Goal: Communication & Community: Answer question/provide support

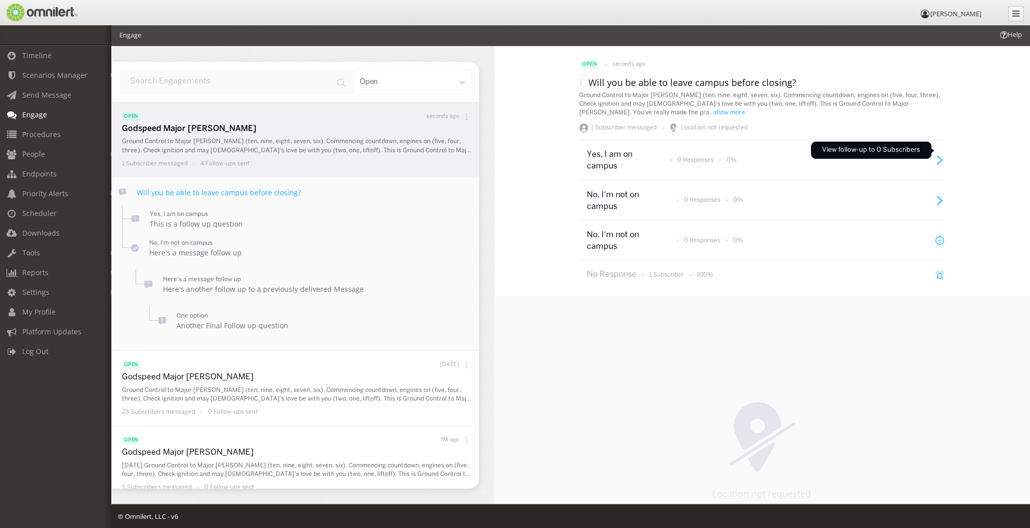
click at [937, 156] on icon at bounding box center [940, 160] width 9 height 9
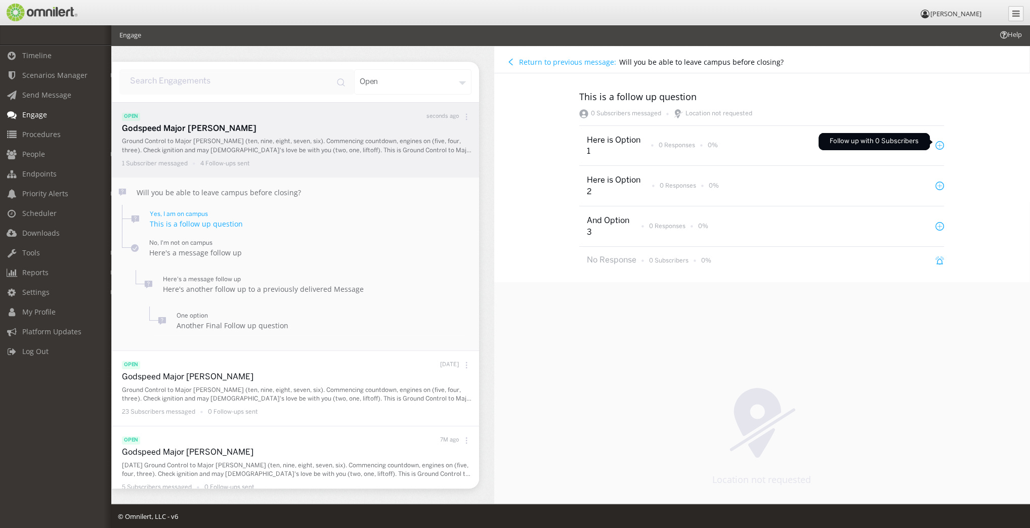
click at [936, 142] on icon at bounding box center [940, 146] width 8 height 8
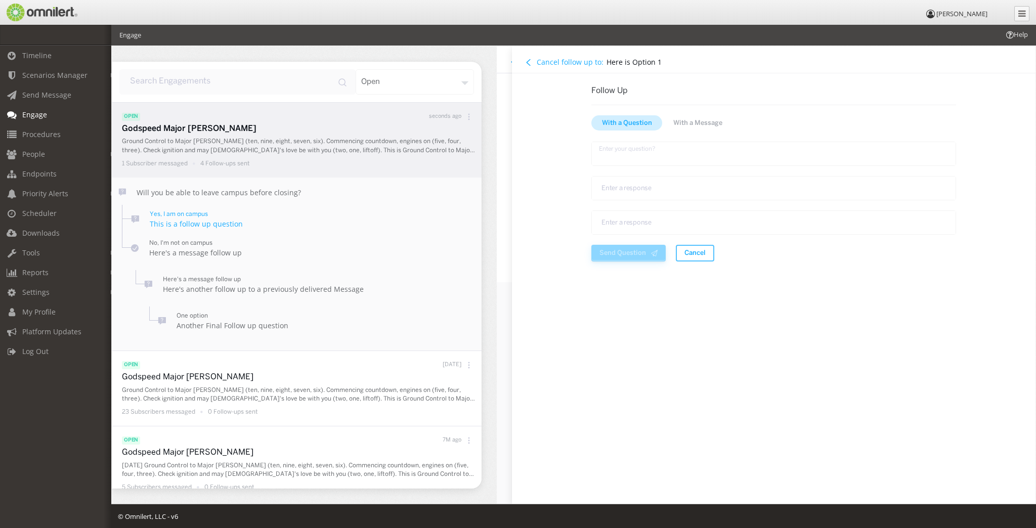
click at [617, 155] on textarea "text area" at bounding box center [773, 154] width 365 height 24
click at [614, 183] on textarea "text area" at bounding box center [773, 188] width 365 height 24
click at [617, 220] on textarea "text area" at bounding box center [773, 222] width 365 height 24
click at [706, 118] on span "With a Message" at bounding box center [697, 123] width 49 height 10
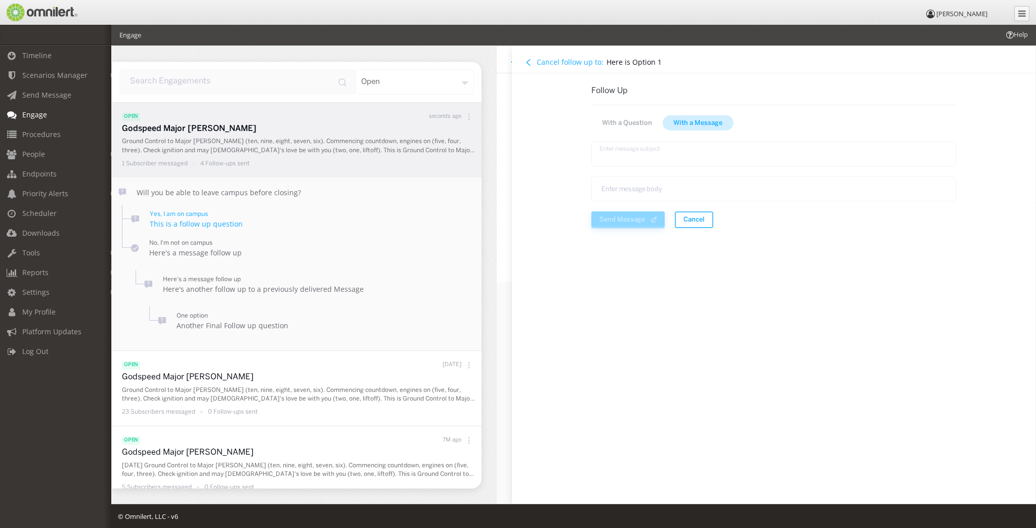
click at [613, 153] on textarea "text area" at bounding box center [773, 154] width 365 height 25
click at [615, 190] on textarea "text area" at bounding box center [773, 189] width 365 height 25
click at [698, 221] on span "Cancel" at bounding box center [694, 220] width 21 height 10
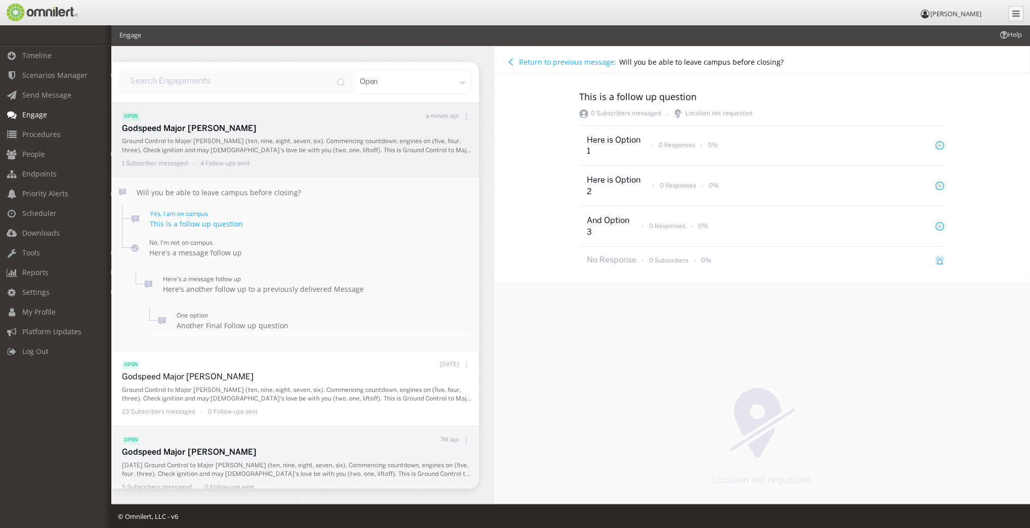
scroll to position [166, 0]
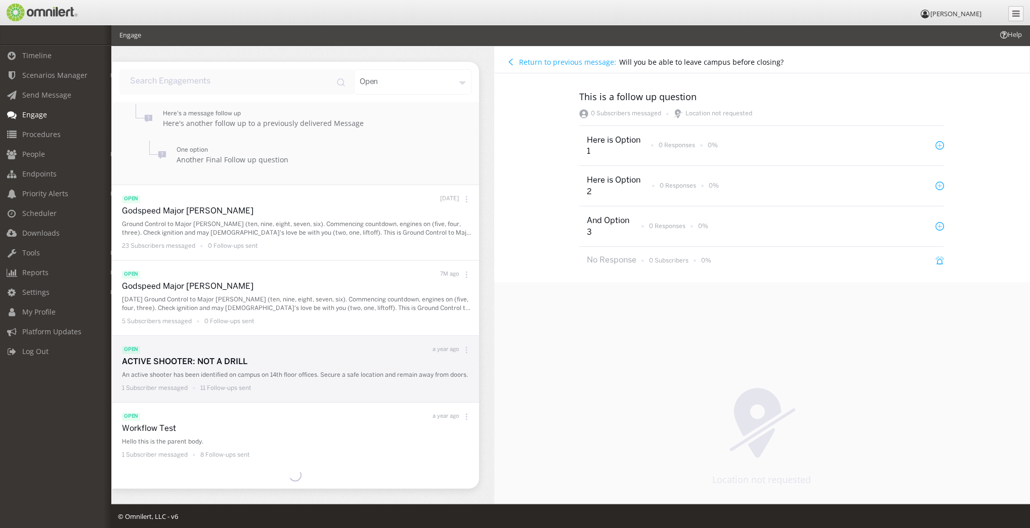
click at [188, 383] on div "ACTIVE SHOOTER: NOT A DRILL An active shooter has been identified on campus on …" at bounding box center [298, 376] width 352 height 38
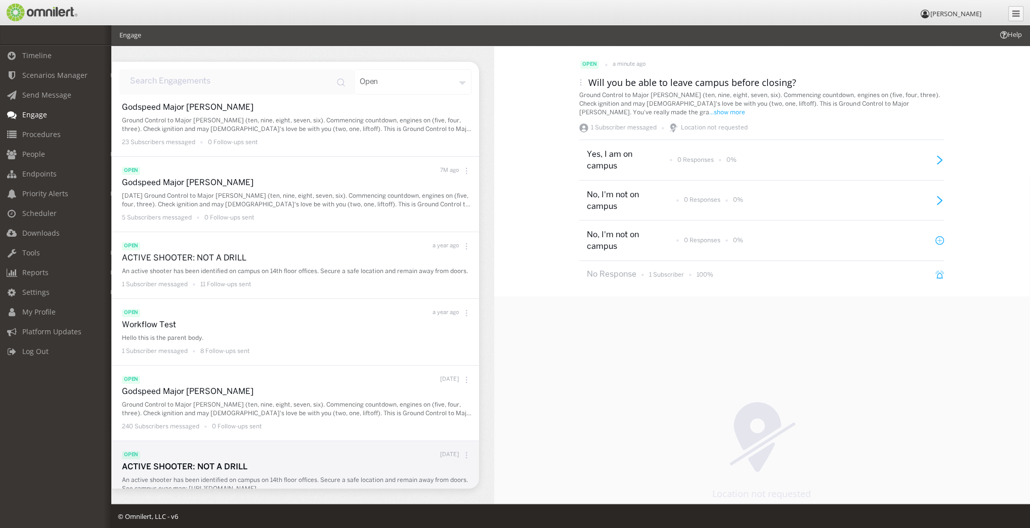
scroll to position [405, 0]
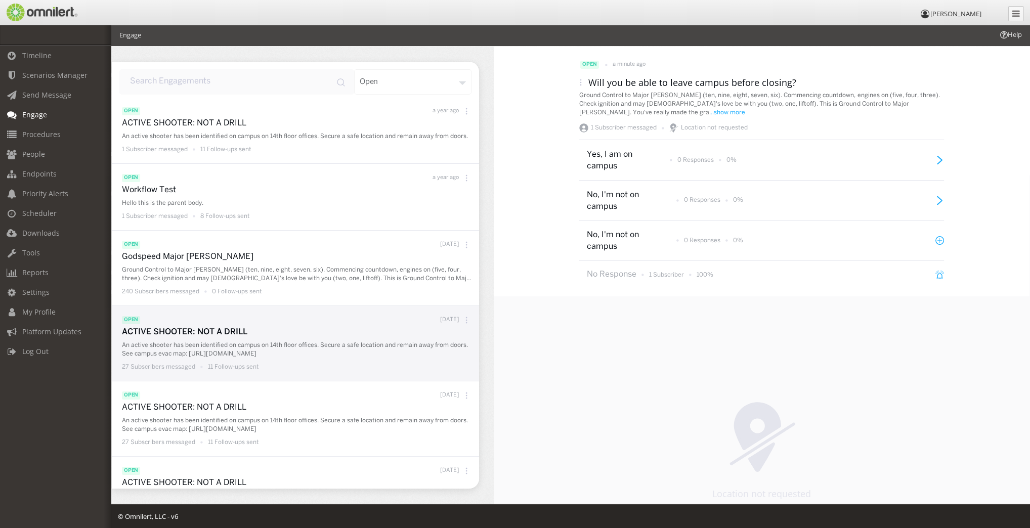
click at [230, 351] on p "An active shooter has been identified on campus on 14th floor offices. Secure a…" at bounding box center [298, 349] width 352 height 17
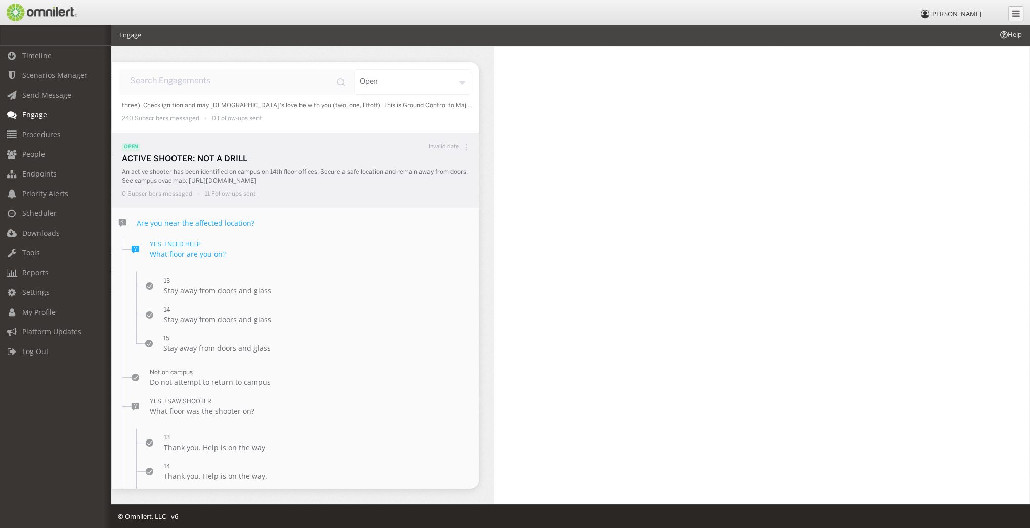
scroll to position [231, 0]
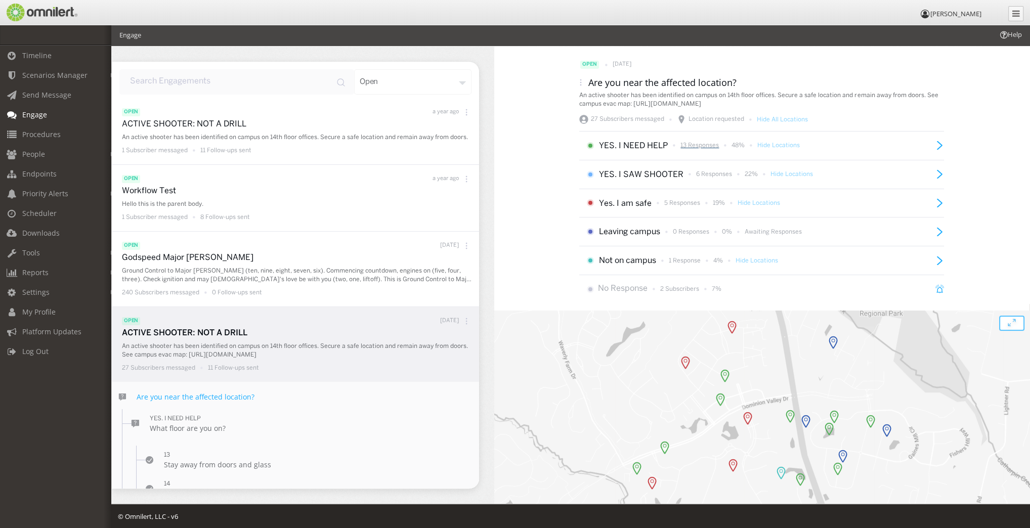
click at [699, 145] on p "13 Responses" at bounding box center [700, 145] width 38 height 9
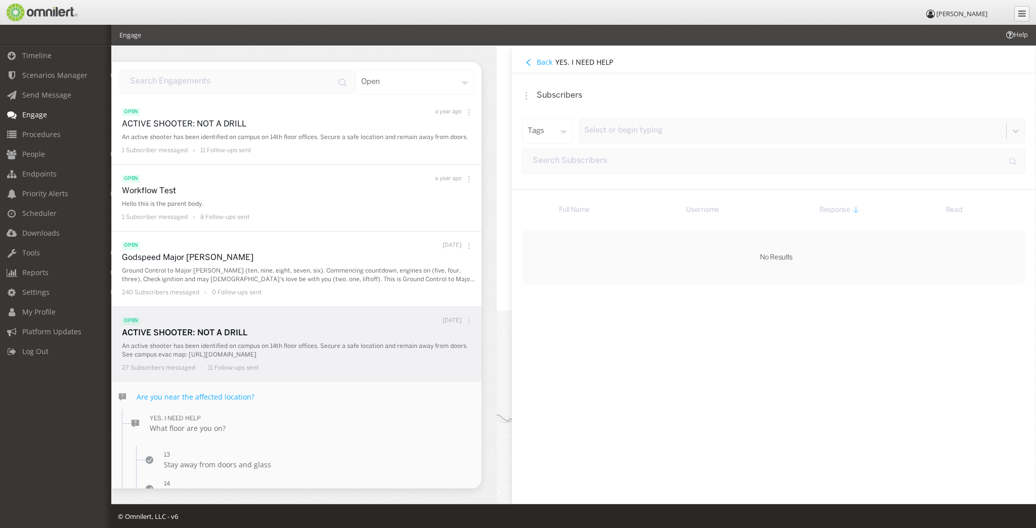
click at [564, 128] on div "tags" at bounding box center [547, 130] width 51 height 25
click at [565, 128] on div "tags" at bounding box center [547, 130] width 51 height 25
click at [543, 63] on h4 "Back" at bounding box center [545, 62] width 16 height 10
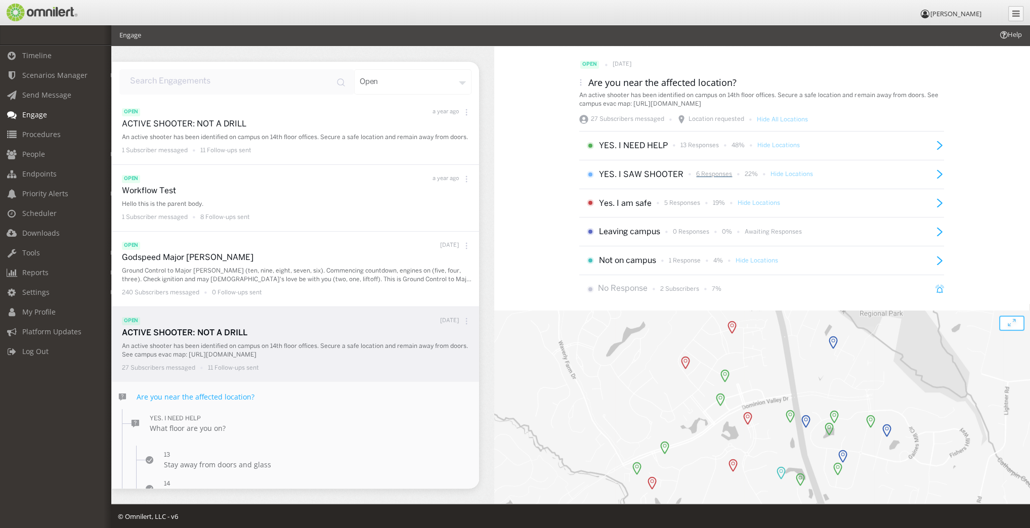
click at [714, 175] on p "6 Responses" at bounding box center [714, 174] width 36 height 9
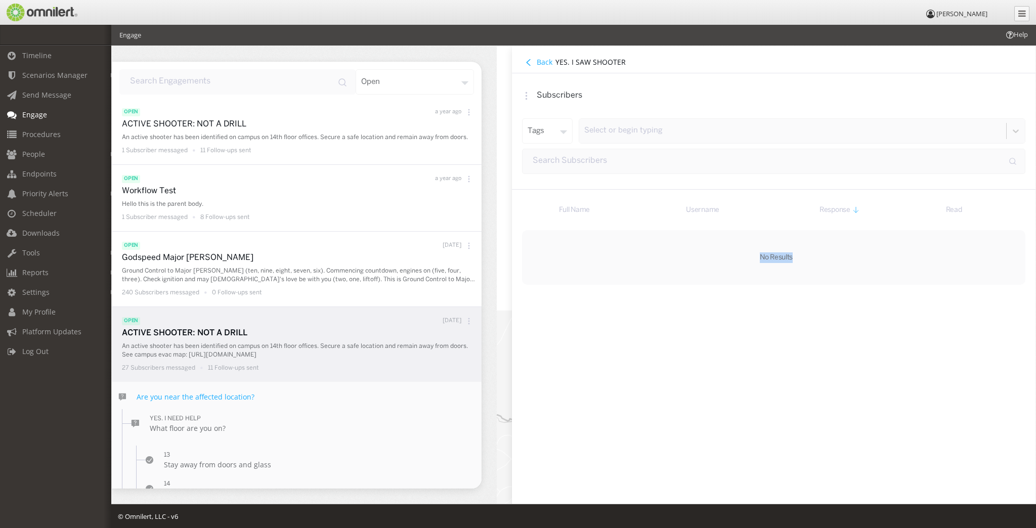
drag, startPoint x: 715, startPoint y: 248, endPoint x: 854, endPoint y: 243, distance: 139.3
click at [802, 280] on table "Full Name Username Response Read No Results" at bounding box center [773, 237] width 503 height 95
click at [546, 61] on h4 "Back" at bounding box center [545, 62] width 16 height 10
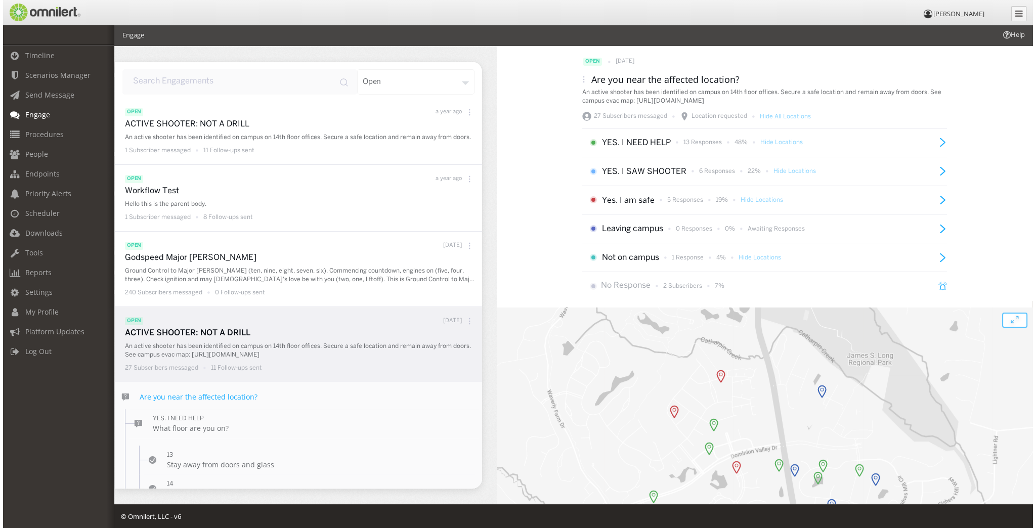
scroll to position [0, 0]
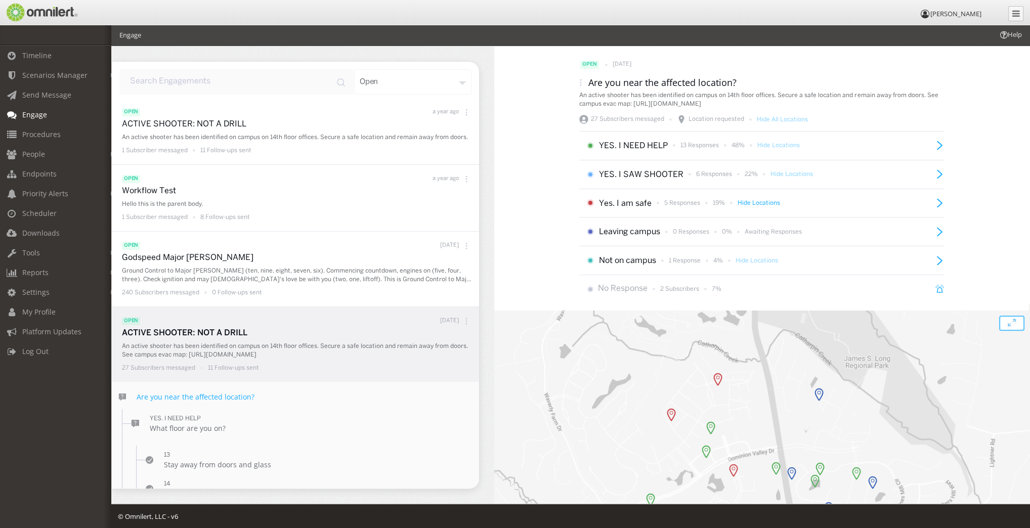
click at [765, 202] on p "Hide Locations" at bounding box center [759, 203] width 43 height 9
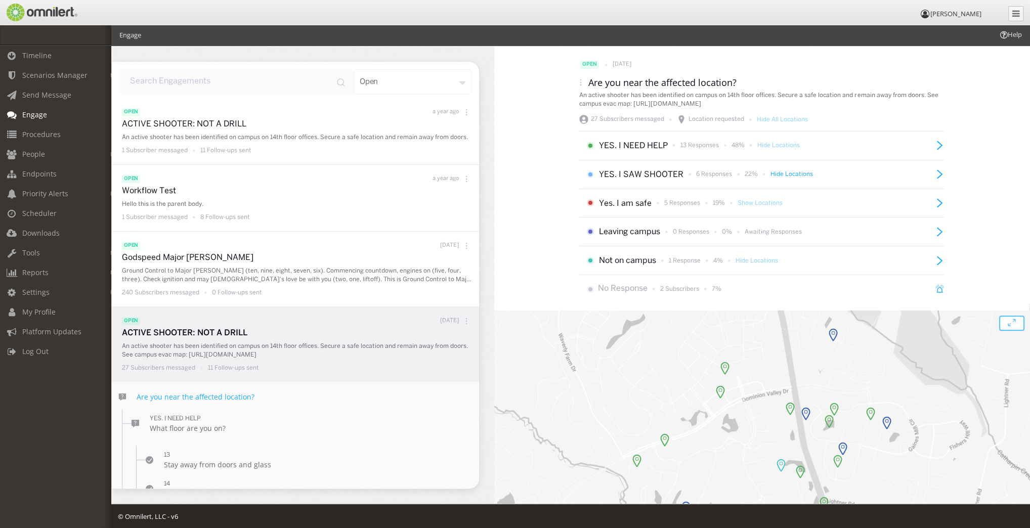
click at [788, 175] on p "Hide Locations" at bounding box center [792, 174] width 43 height 9
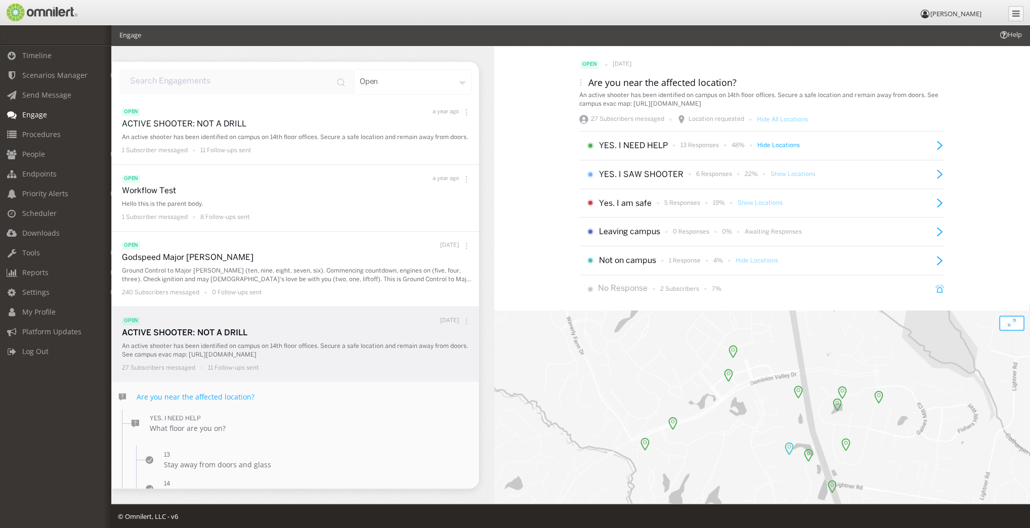
click at [783, 144] on p "Hide Locations" at bounding box center [778, 145] width 43 height 9
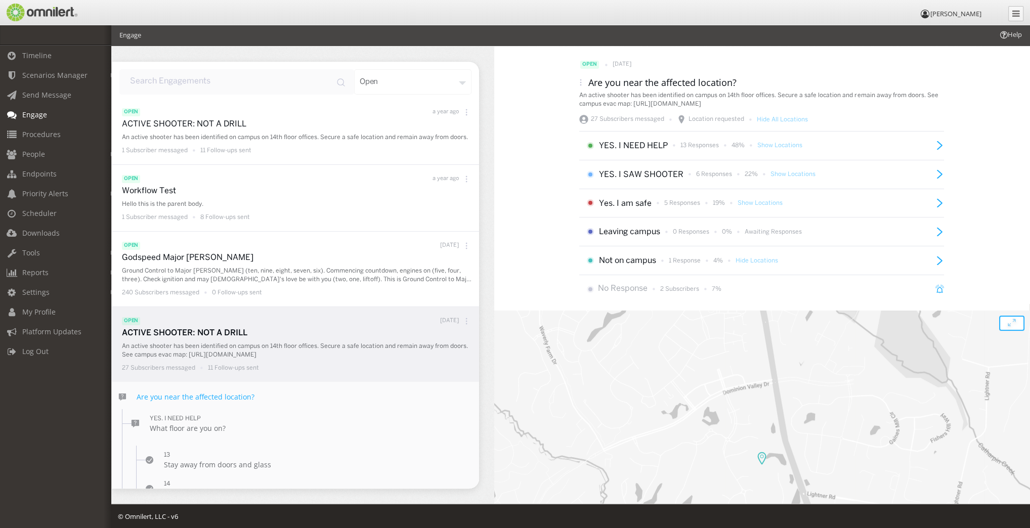
click at [1013, 320] on icon "open modal" at bounding box center [1014, 321] width 2 height 2
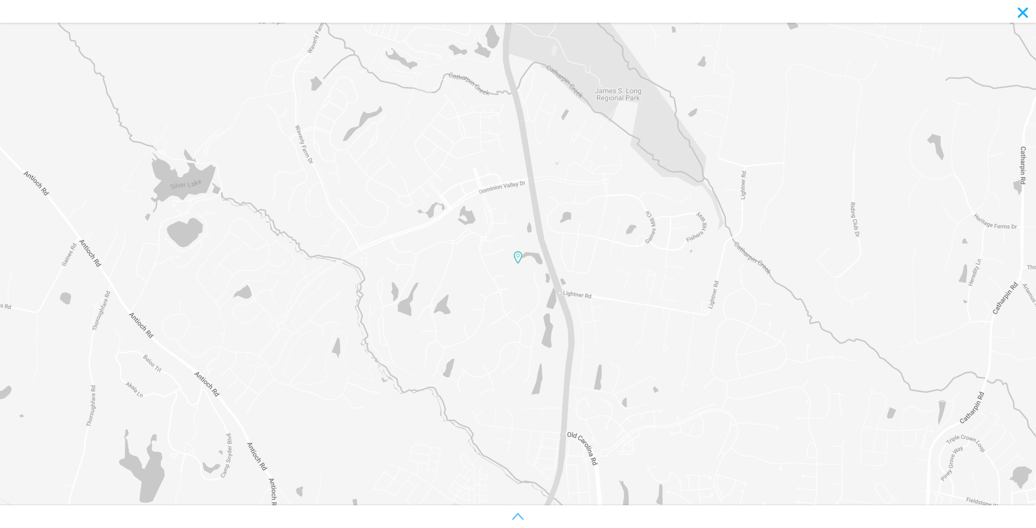
click at [519, 517] on icon "toggle map legend" at bounding box center [518, 517] width 11 height 11
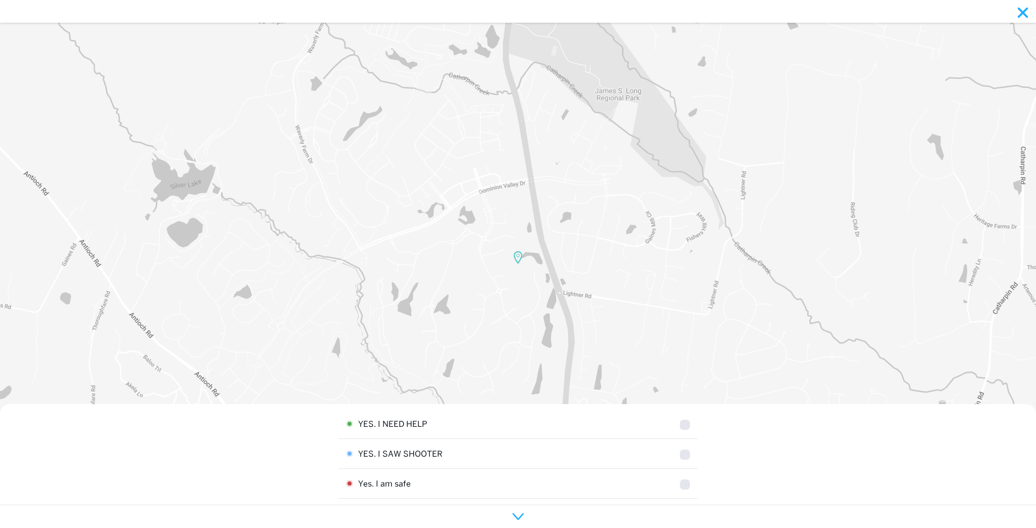
click at [683, 429] on input "checkbox" at bounding box center [685, 425] width 10 height 10
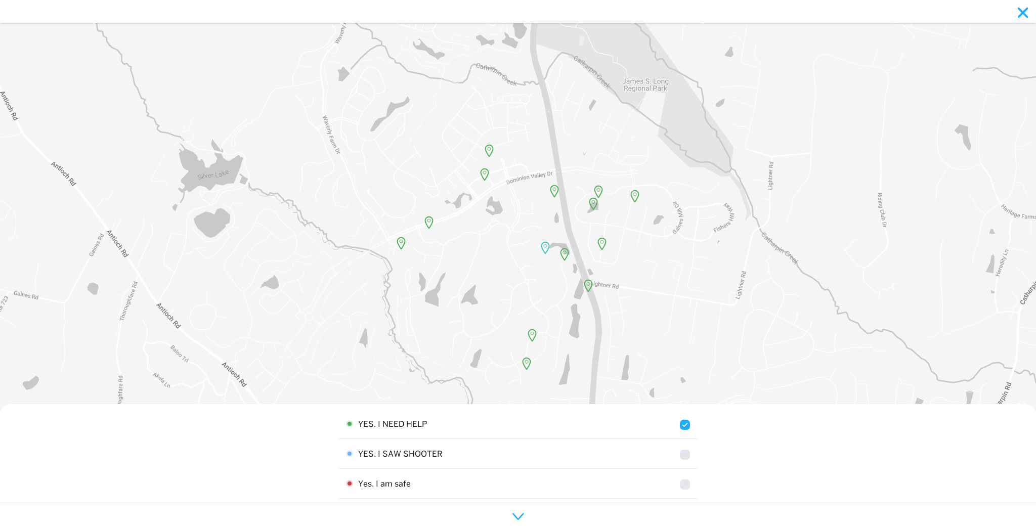
click at [681, 426] on input "checkbox" at bounding box center [685, 425] width 10 height 10
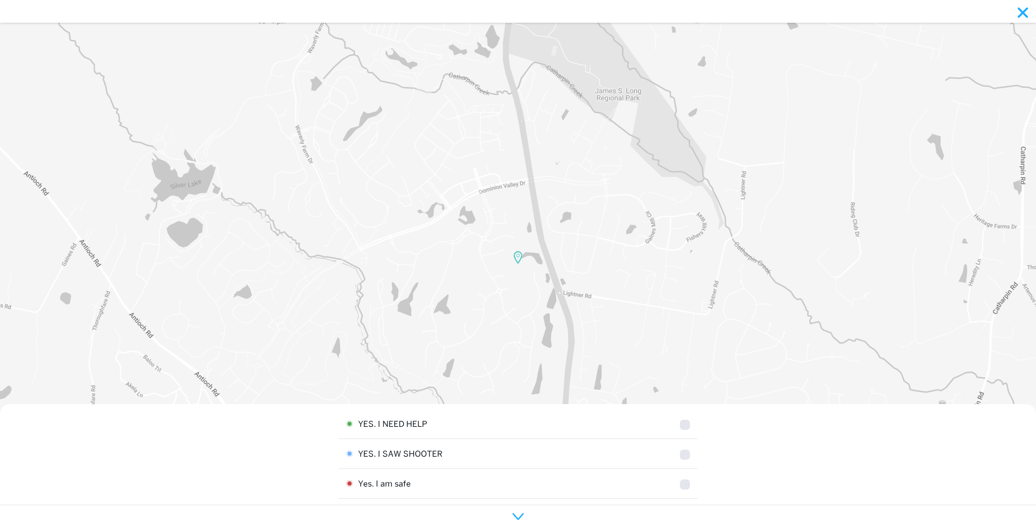
click at [680, 425] on input "checkbox" at bounding box center [685, 425] width 10 height 10
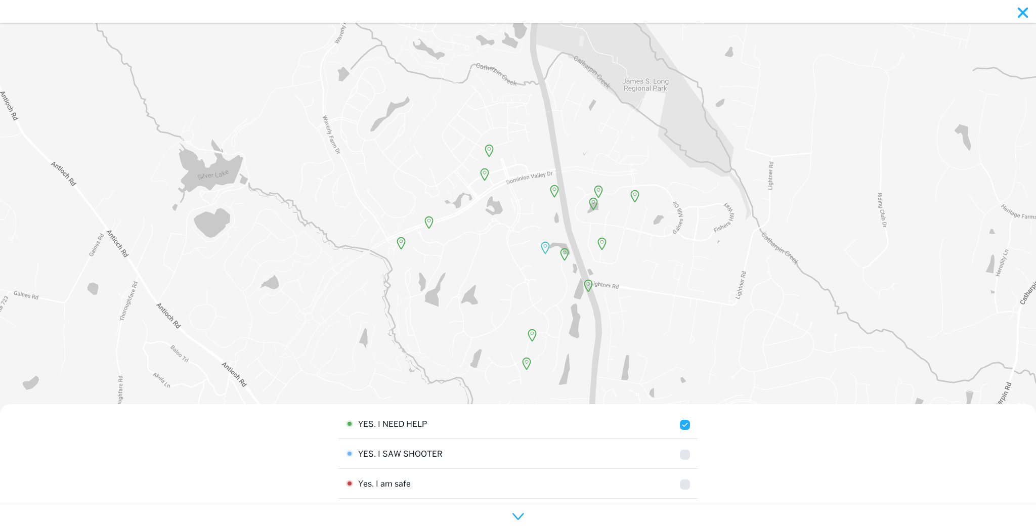
click at [680, 425] on input "checkbox" at bounding box center [685, 425] width 10 height 10
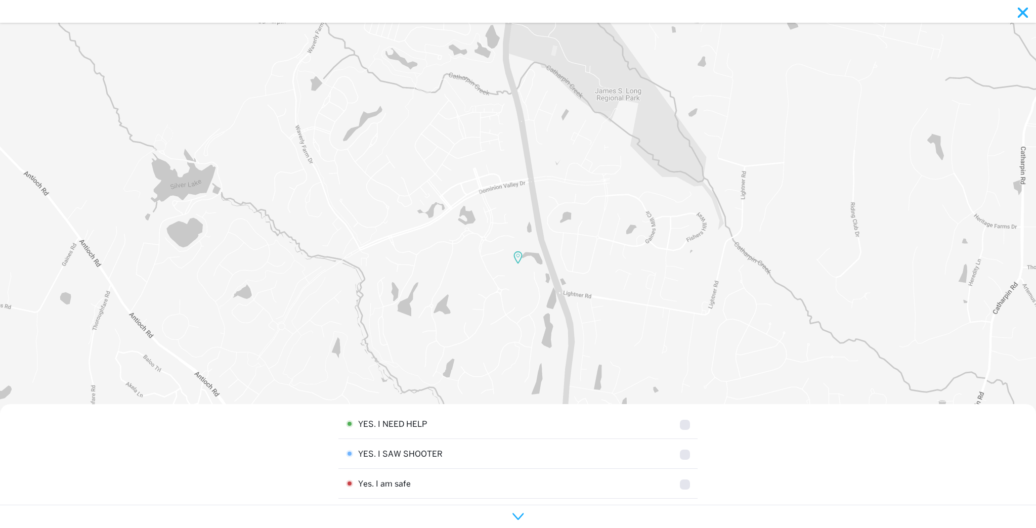
click at [680, 425] on input "checkbox" at bounding box center [685, 425] width 10 height 10
checkbox input "true"
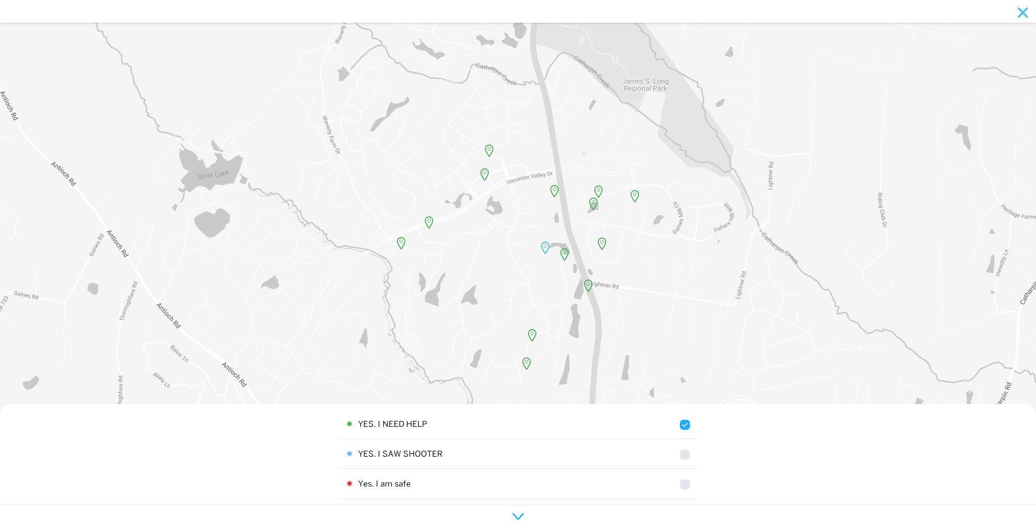
click at [1025, 19] on button "close modal" at bounding box center [1023, 12] width 26 height 25
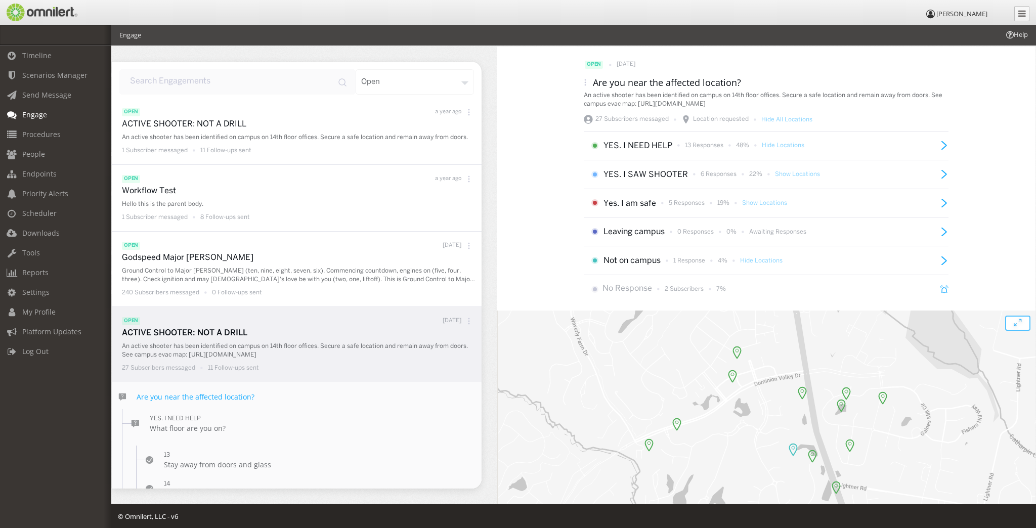
click at [585, 82] on icon at bounding box center [586, 82] width 2 height 2
click at [585, 162] on div "Start" at bounding box center [588, 165] width 74 height 22
click at [532, 200] on div "open [DATE] Download Response CSV Simulate Start Are you near the affected loca…" at bounding box center [766, 275] width 539 height 457
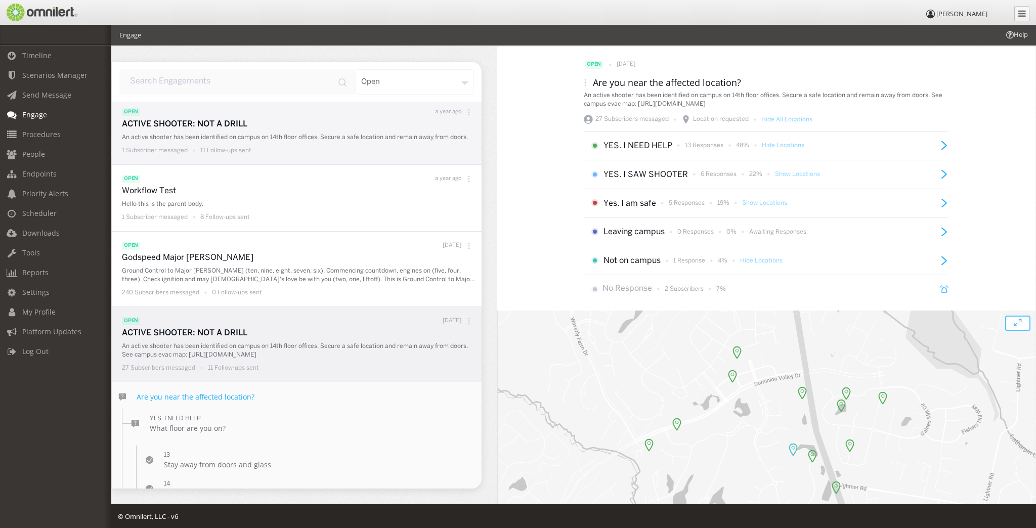
click at [292, 138] on p "An active shooter has been identified on campus on 14th floor offices. Secure a…" at bounding box center [299, 137] width 355 height 9
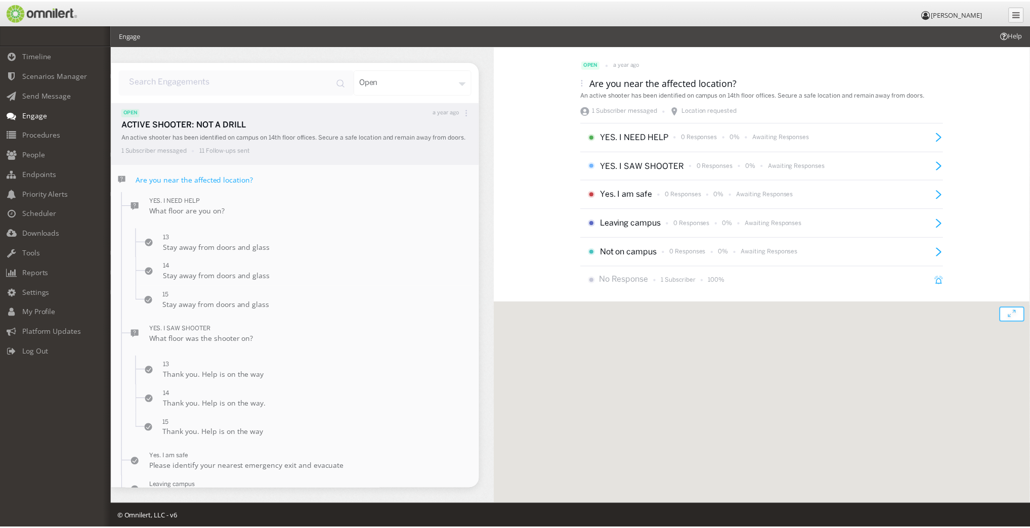
scroll to position [607, 0]
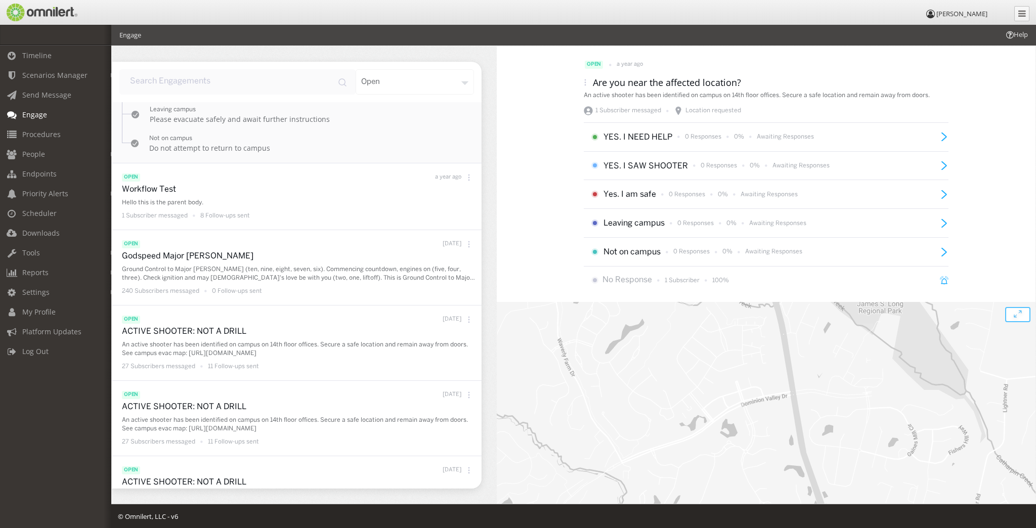
click at [582, 82] on icon at bounding box center [585, 82] width 7 height 7
click at [570, 166] on div "Start" at bounding box center [588, 165] width 74 height 22
click at [571, 159] on div "Start" at bounding box center [588, 165] width 74 height 22
click at [581, 161] on div "Start" at bounding box center [588, 165] width 74 height 22
click at [579, 166] on div "Start" at bounding box center [588, 165] width 74 height 22
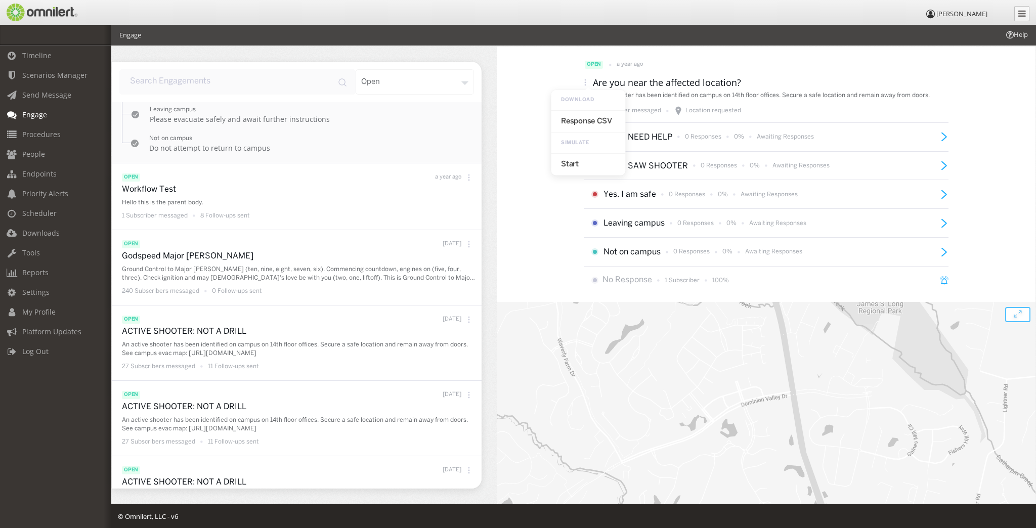
click at [557, 226] on div "open a year ago Download Response CSV Simulate Start Are you near the affected …" at bounding box center [766, 275] width 539 height 457
click at [943, 221] on icon at bounding box center [944, 223] width 9 height 9
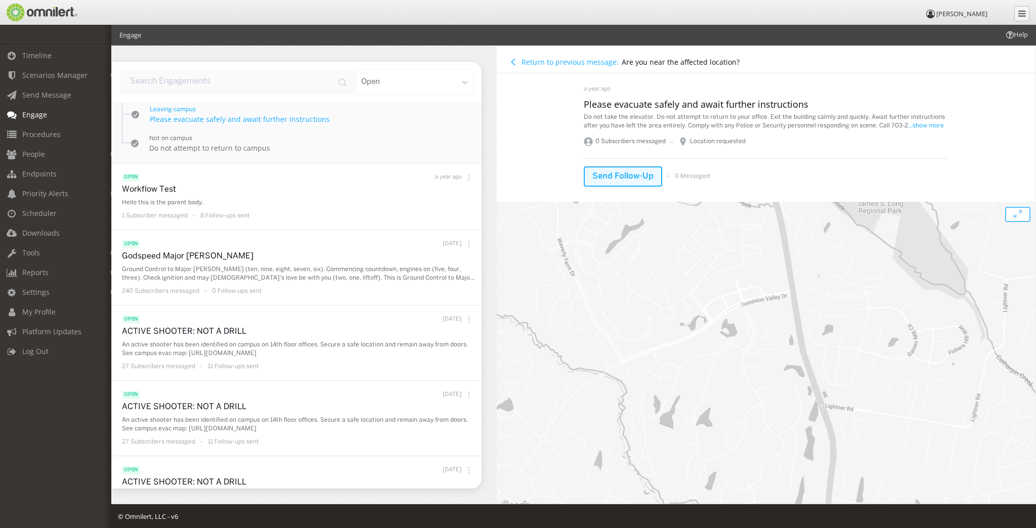
click at [610, 176] on span "Send Follow-Up" at bounding box center [623, 177] width 61 height 12
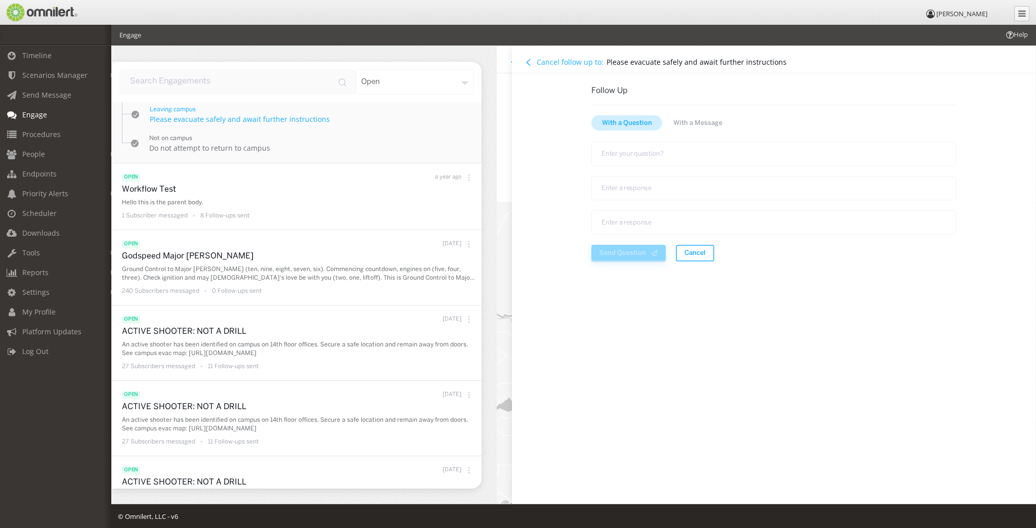
click at [551, 59] on h4 "Cancel follow up to:" at bounding box center [570, 62] width 67 height 10
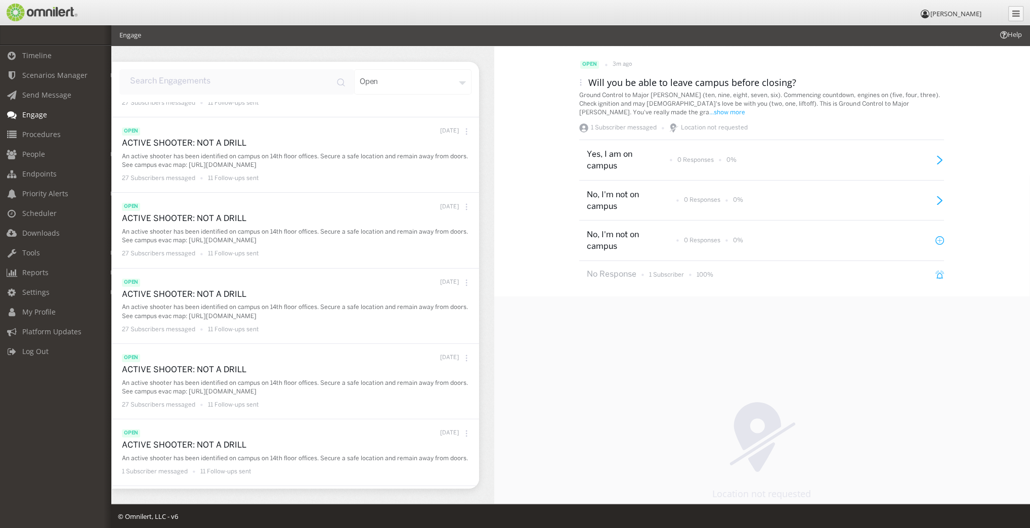
scroll to position [541, 0]
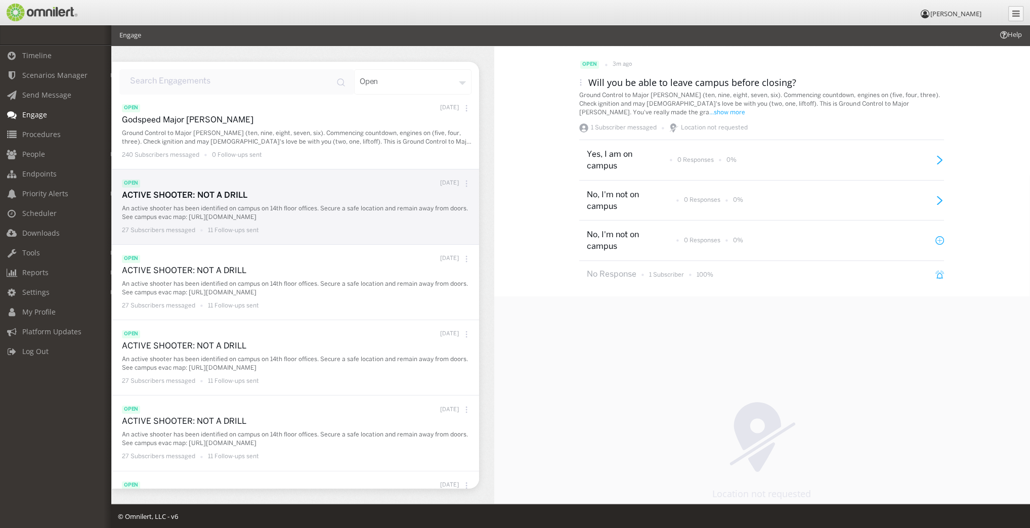
click at [463, 181] on div at bounding box center [466, 183] width 15 height 13
click at [438, 327] on div "Expand" at bounding box center [442, 334] width 74 height 22
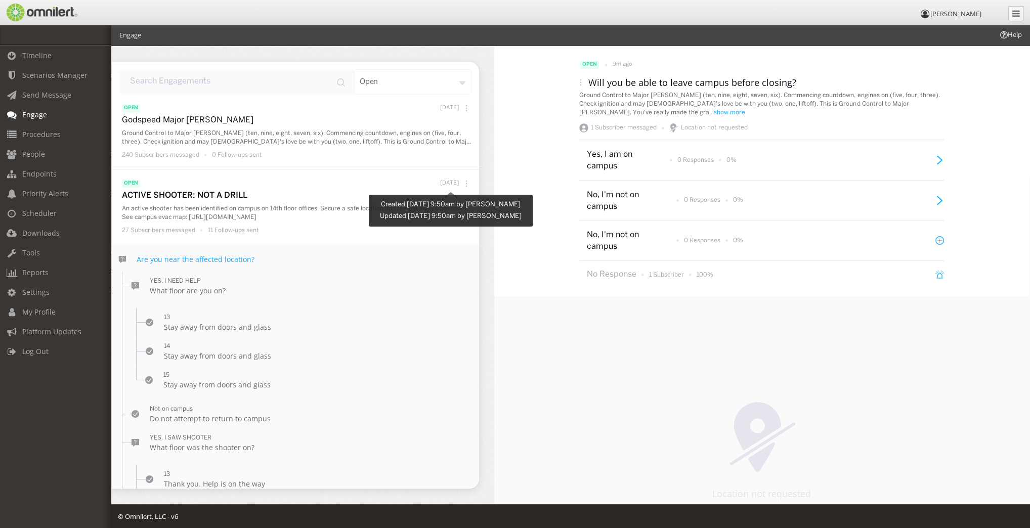
click at [443, 182] on p "[DATE]" at bounding box center [449, 184] width 19 height 8
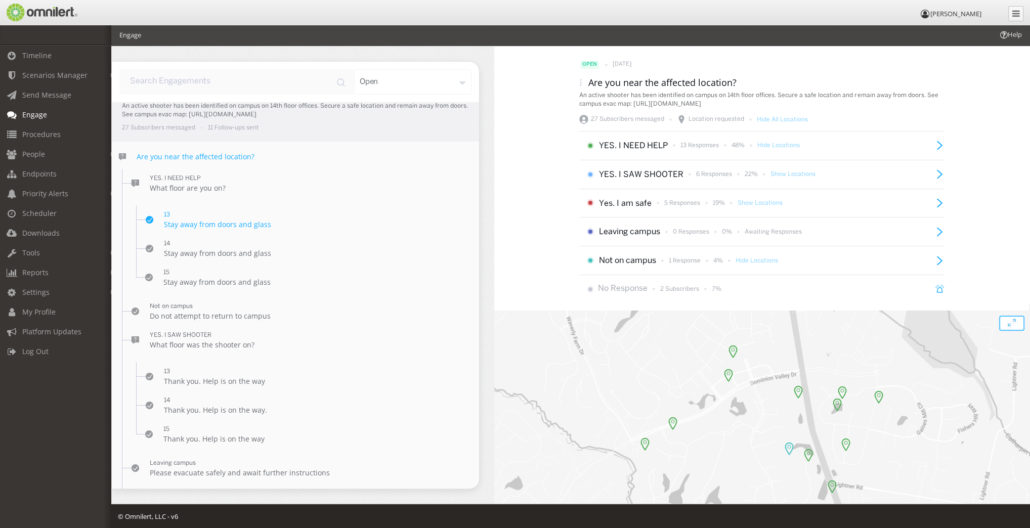
scroll to position [503, 0]
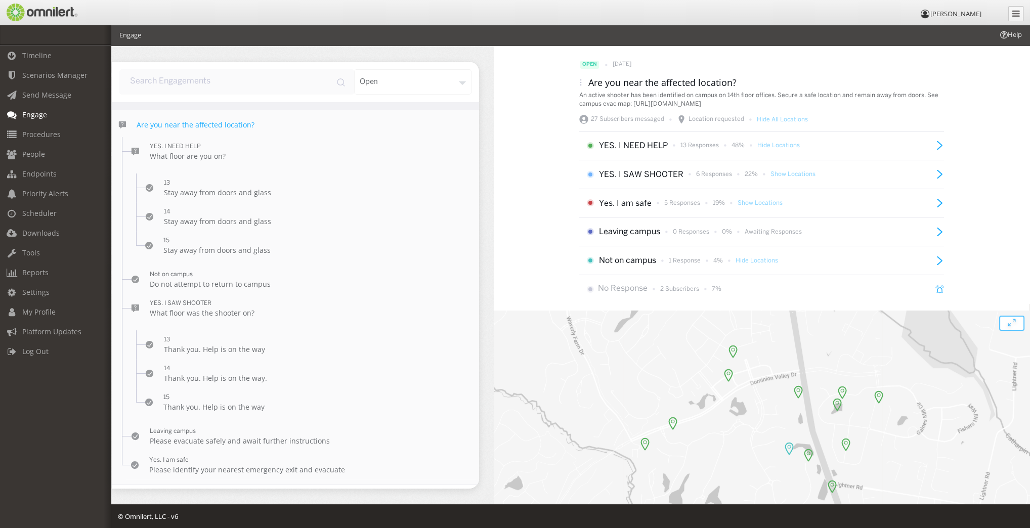
click at [588, 231] on div at bounding box center [590, 231] width 7 height 7
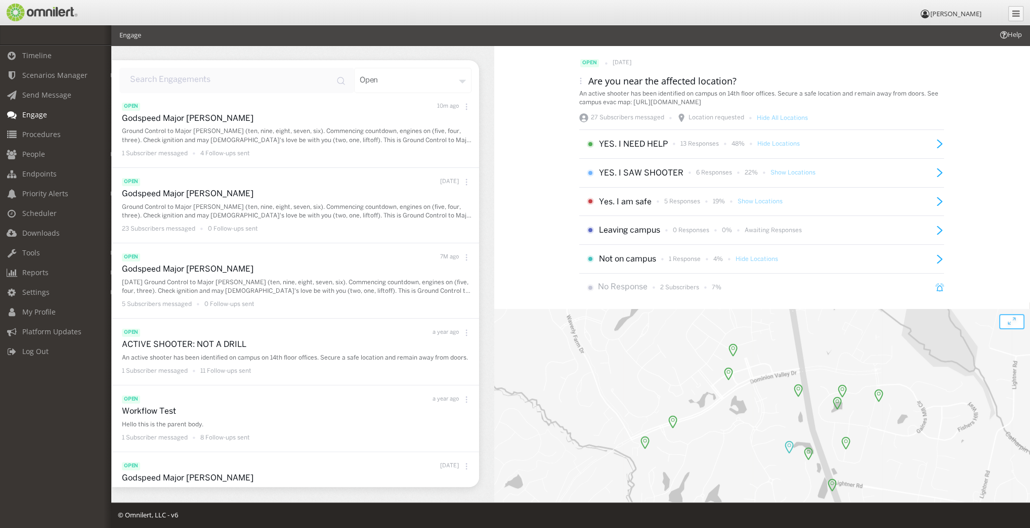
scroll to position [0, 0]
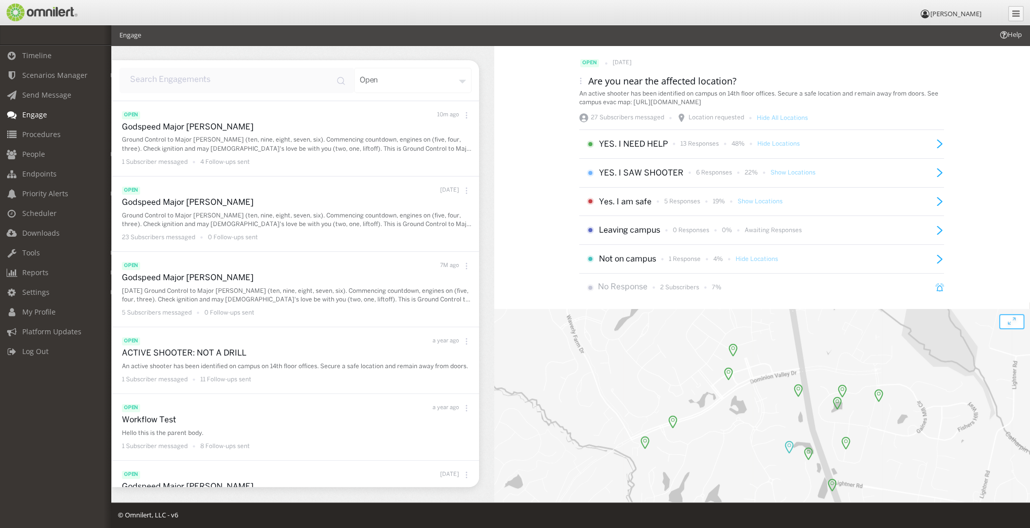
click at [936, 137] on li "YES. I NEED HELP 13 Responses 48% Hide Locations" at bounding box center [761, 144] width 365 height 29
click at [936, 141] on icon at bounding box center [940, 144] width 9 height 9
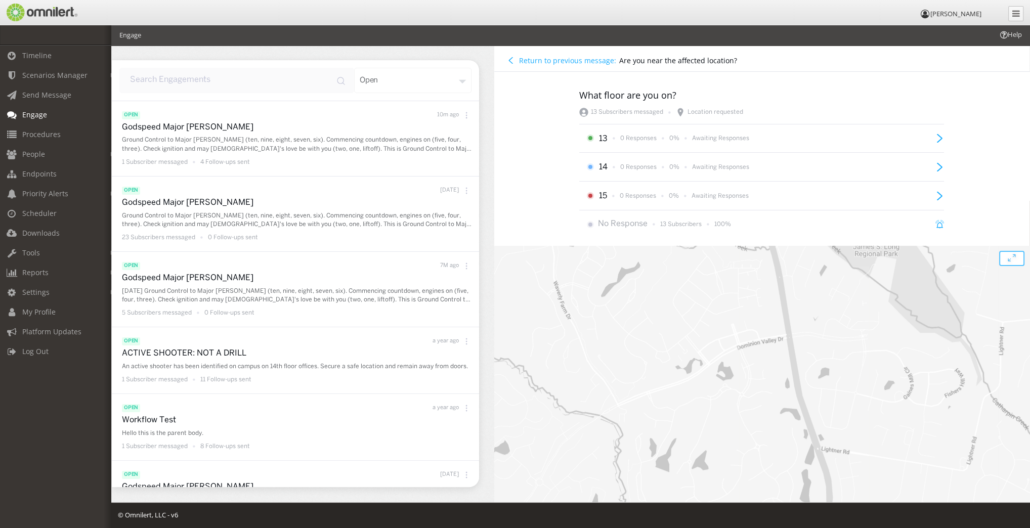
click at [537, 58] on h4 "Return to previous message:" at bounding box center [567, 61] width 97 height 10
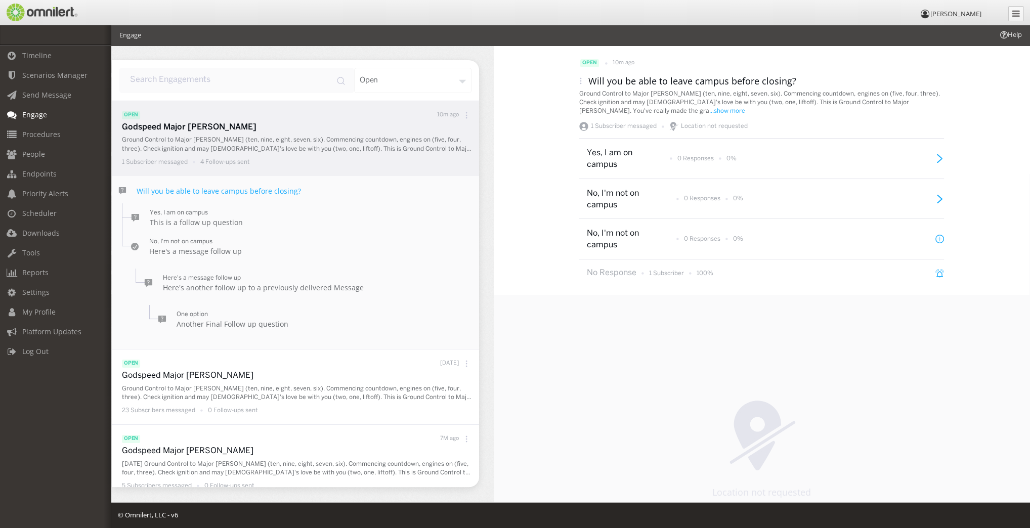
click at [236, 81] on input "input" at bounding box center [236, 80] width 235 height 25
click at [415, 65] on div "open" at bounding box center [295, 80] width 367 height 40
click at [405, 86] on div "open" at bounding box center [412, 80] width 117 height 25
click at [432, 172] on div "Archived" at bounding box center [434, 172] width 74 height 22
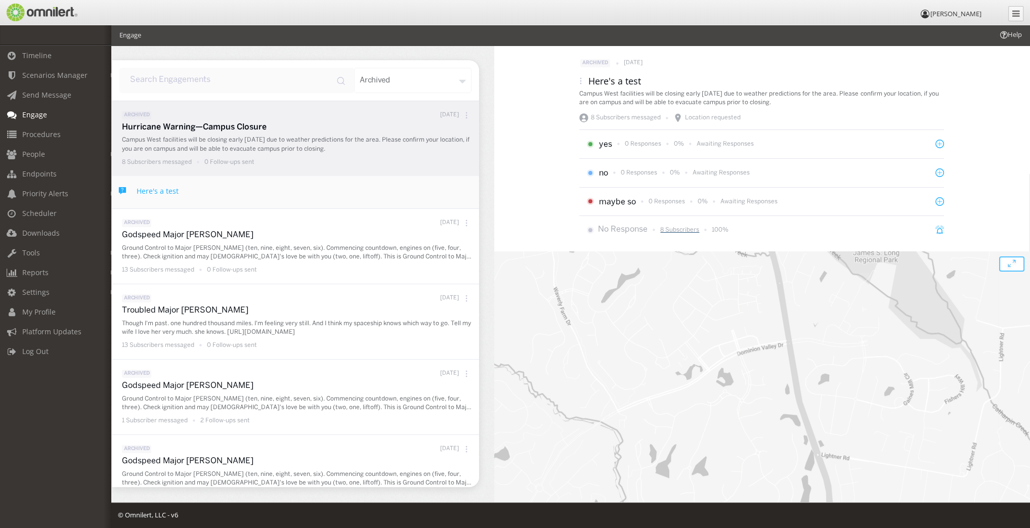
click at [673, 230] on p "8 Subscribers" at bounding box center [679, 230] width 39 height 9
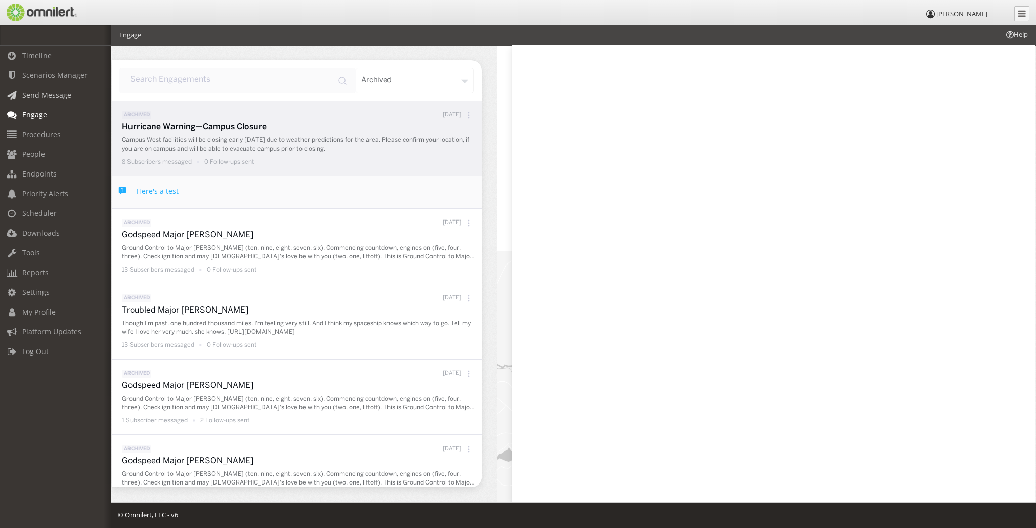
drag, startPoint x: 35, startPoint y: 86, endPoint x: 38, endPoint y: 93, distance: 7.2
click at [35, 86] on link "Send Message" at bounding box center [60, 95] width 120 height 20
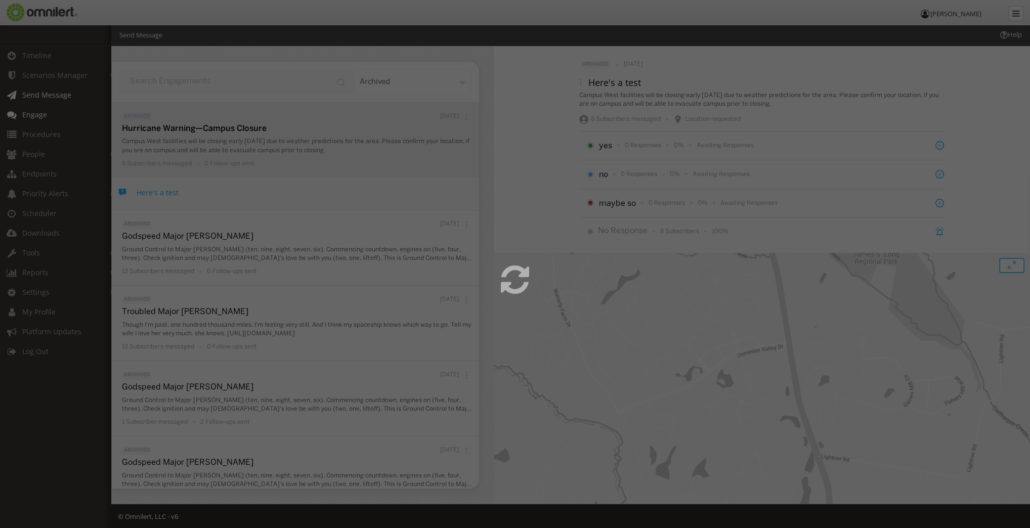
select select
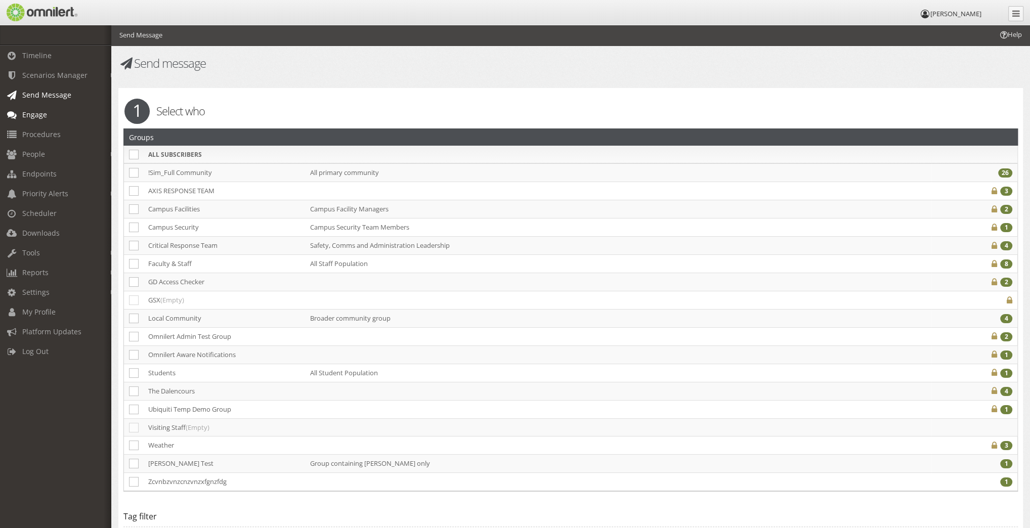
click at [35, 114] on span "Engage" at bounding box center [34, 115] width 25 height 10
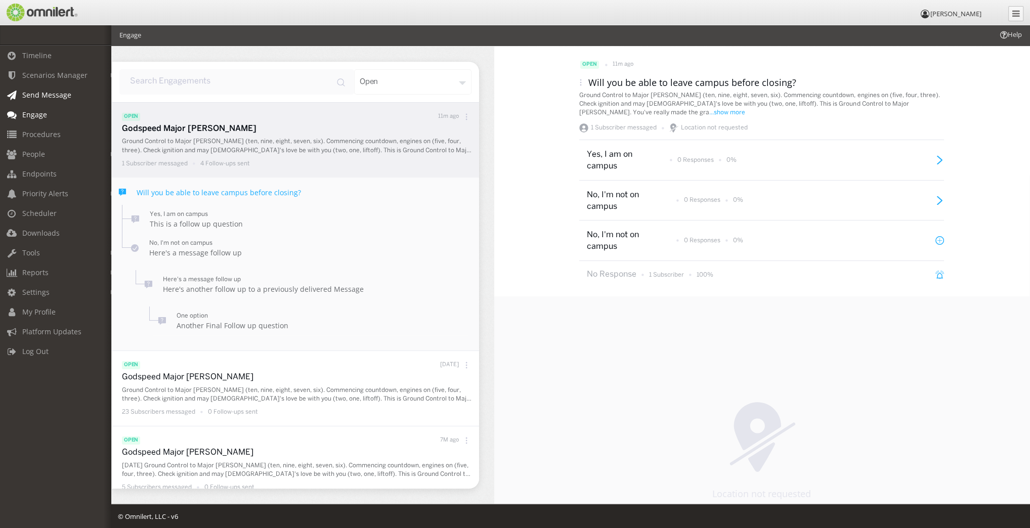
click at [38, 96] on span "Send Message" at bounding box center [46, 95] width 49 height 10
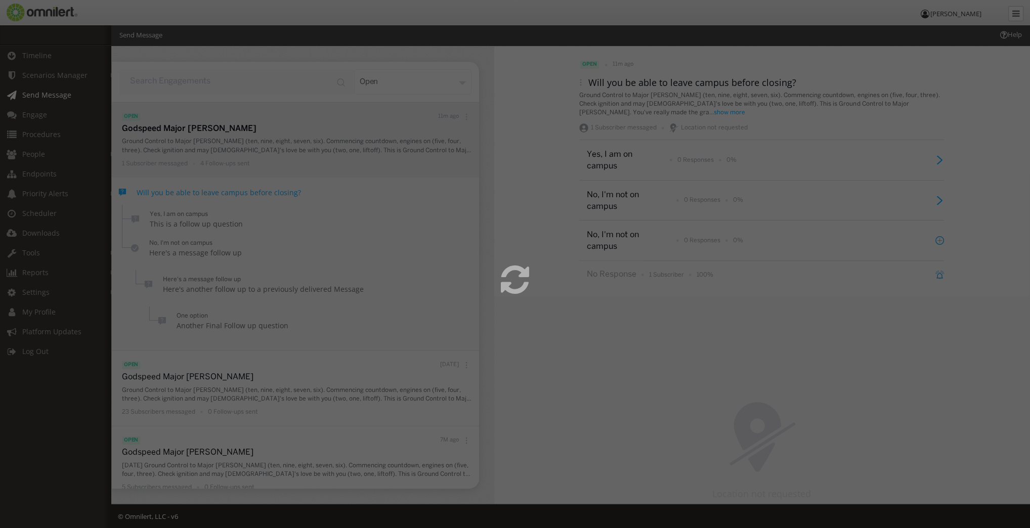
select select
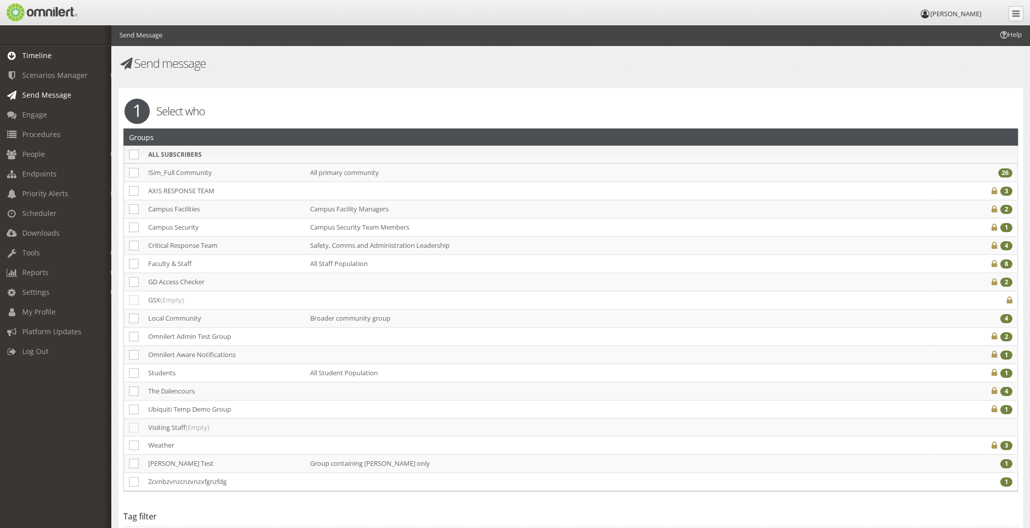
click at [39, 60] on link "Timeline" at bounding box center [60, 56] width 120 height 20
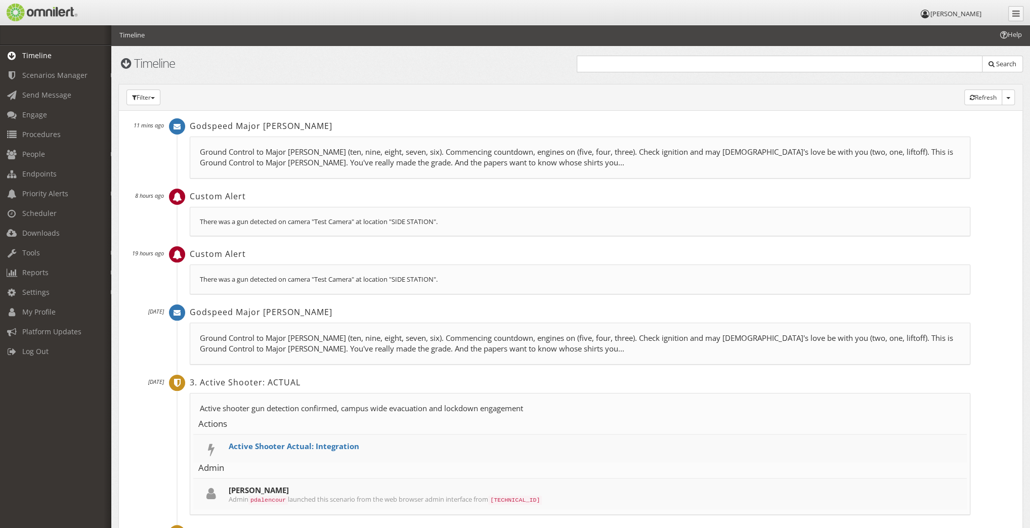
click at [228, 155] on p "Ground Control to Major [PERSON_NAME] (ten, nine, eight, seven, six). Commencin…" at bounding box center [580, 158] width 760 height 22
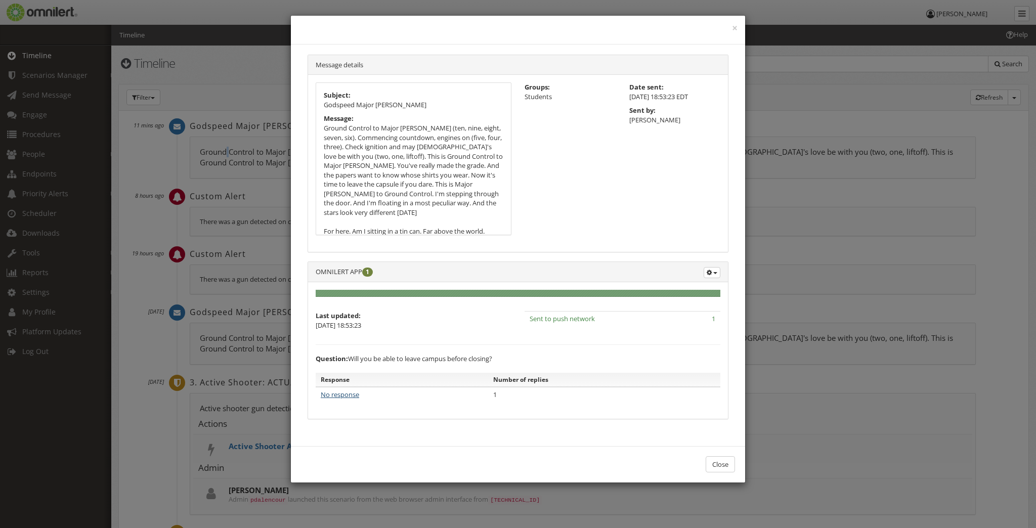
click at [343, 392] on link "No response" at bounding box center [340, 394] width 38 height 9
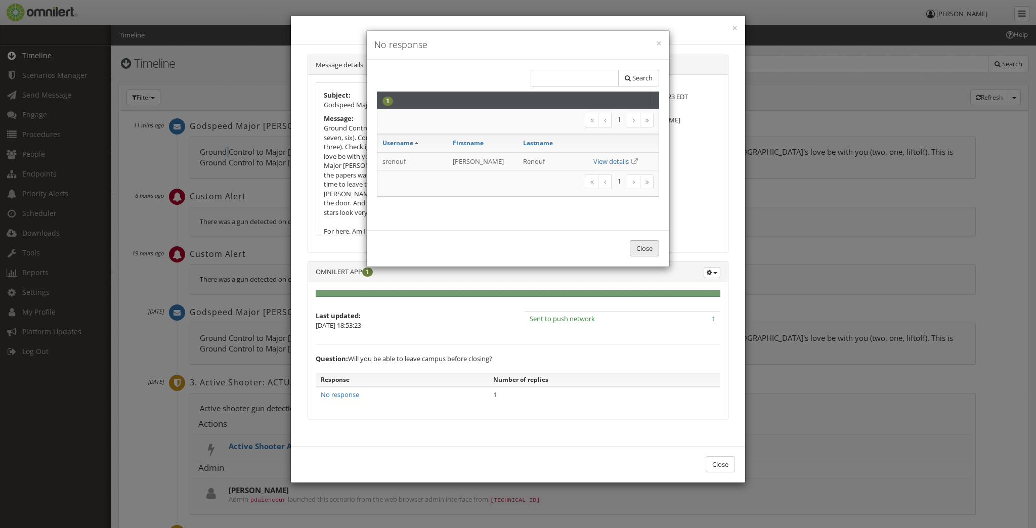
click at [633, 253] on button "Close" at bounding box center [644, 248] width 29 height 17
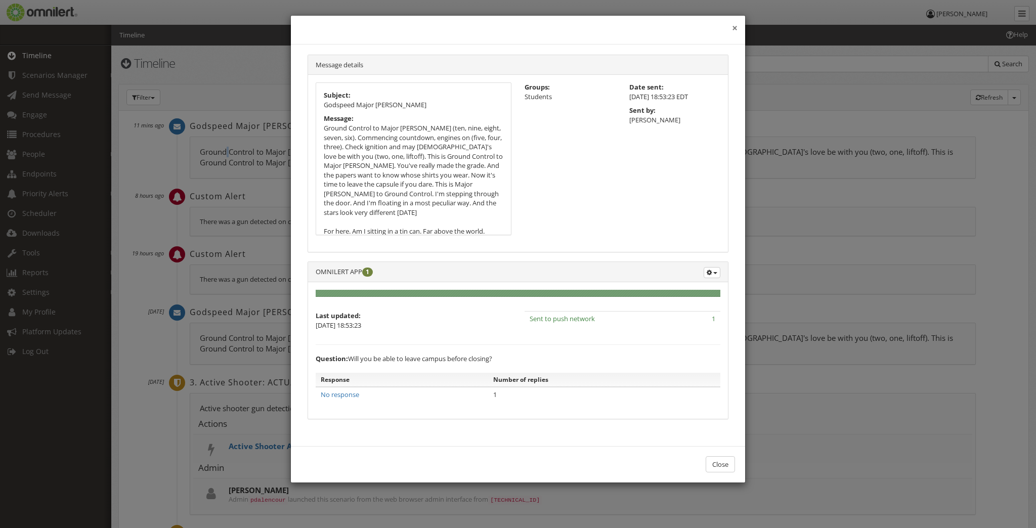
click at [734, 30] on button "×" at bounding box center [735, 28] width 6 height 10
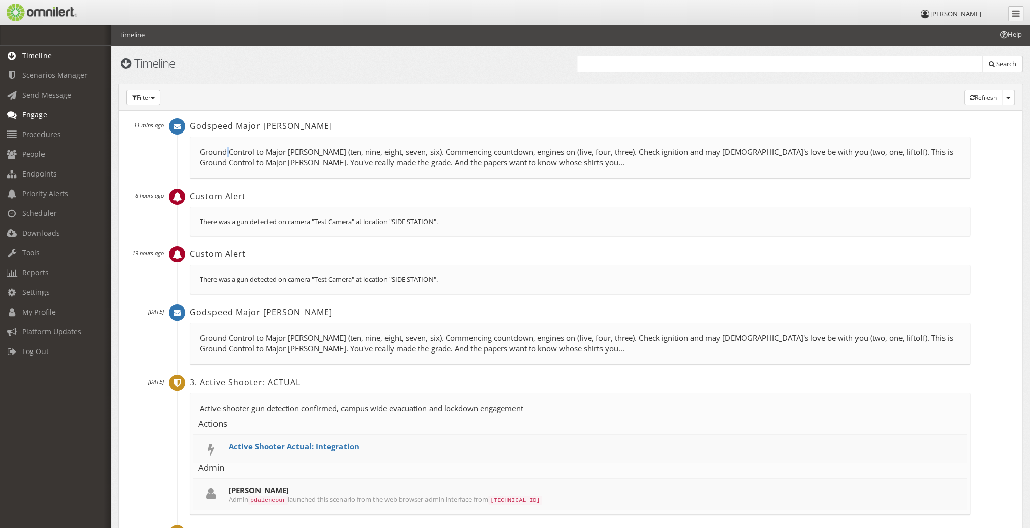
click at [34, 116] on span "Engage" at bounding box center [34, 115] width 25 height 10
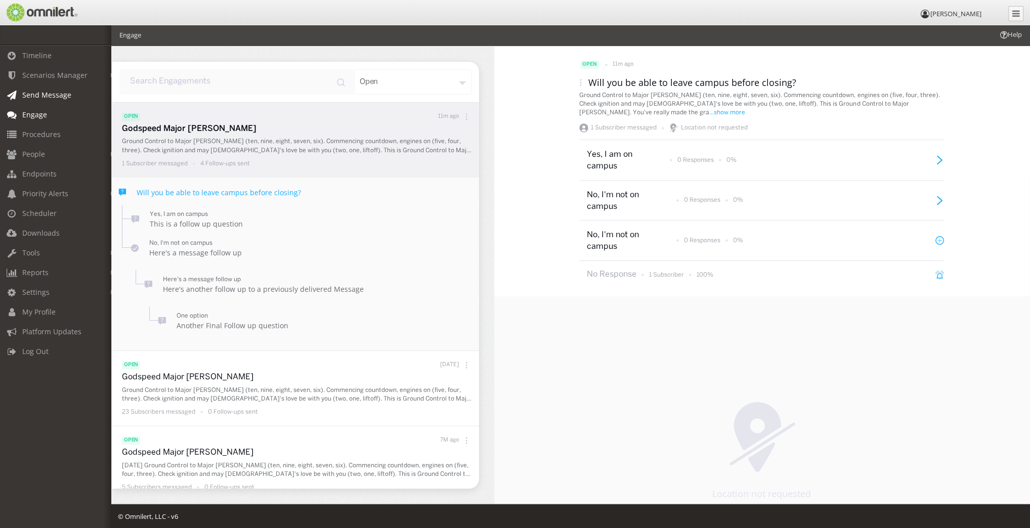
click at [34, 94] on span "Send Message" at bounding box center [46, 95] width 49 height 10
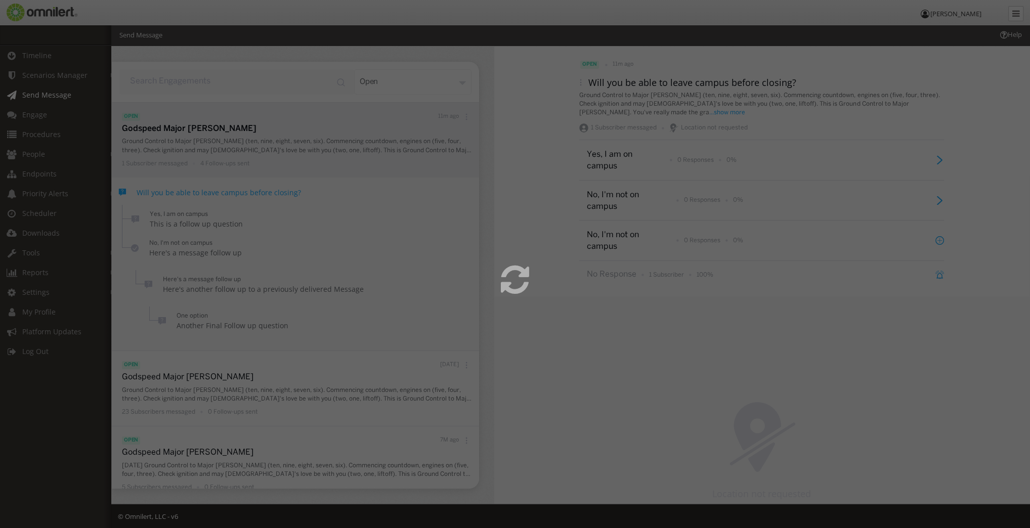
select select
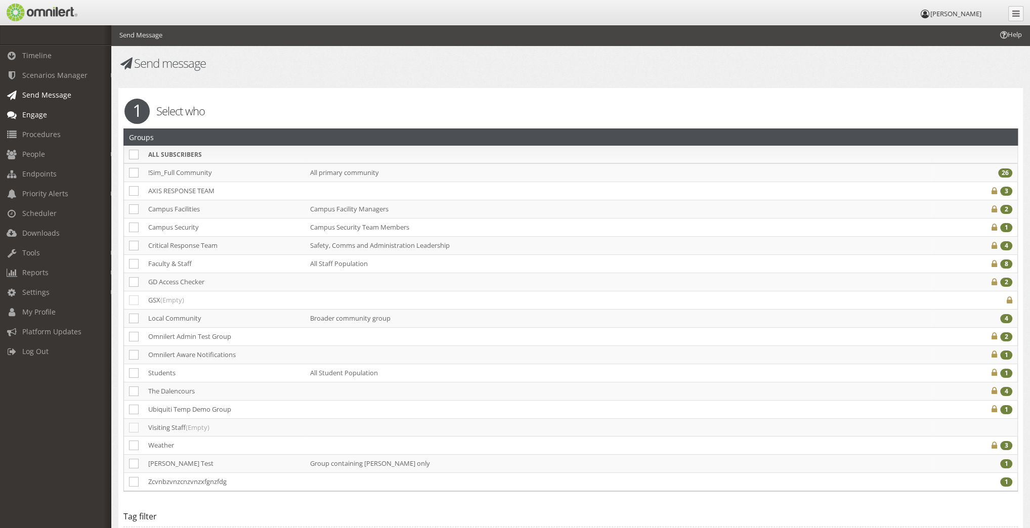
click at [31, 108] on link "Engage" at bounding box center [60, 115] width 120 height 20
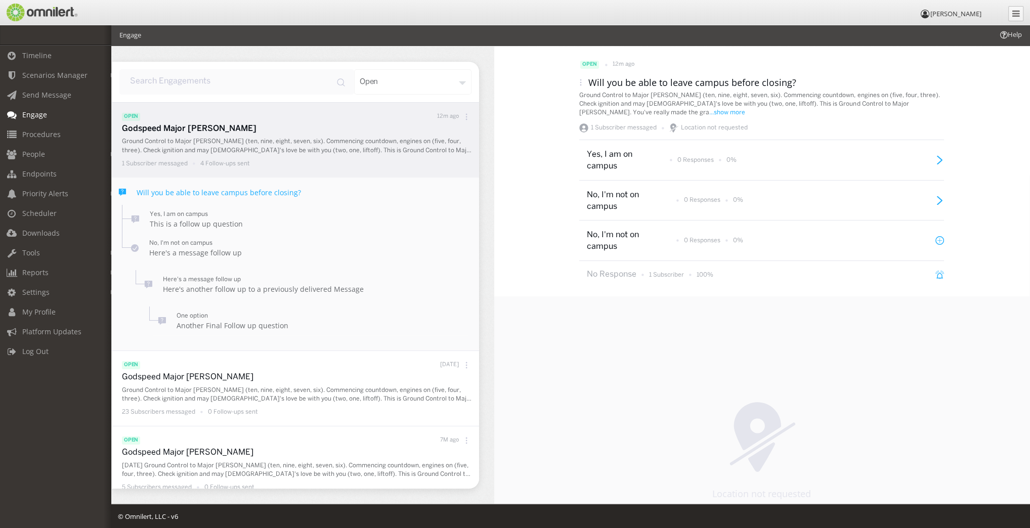
click at [291, 120] on div "open 12m ago" at bounding box center [298, 116] width 352 height 13
click at [386, 115] on div "open 12m ago" at bounding box center [298, 116] width 352 height 13
click at [578, 80] on icon at bounding box center [580, 82] width 7 height 7
click at [565, 163] on div "Start" at bounding box center [584, 165] width 74 height 22
click at [577, 162] on div "Start" at bounding box center [584, 165] width 74 height 22
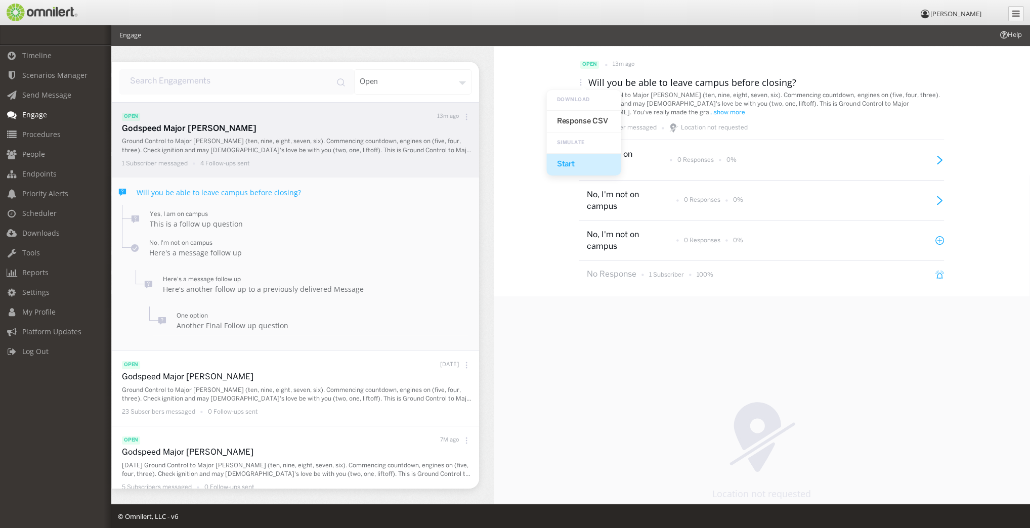
click at [577, 162] on div "Start" at bounding box center [584, 165] width 74 height 22
click at [656, 271] on p "1 Subscriber" at bounding box center [666, 275] width 35 height 9
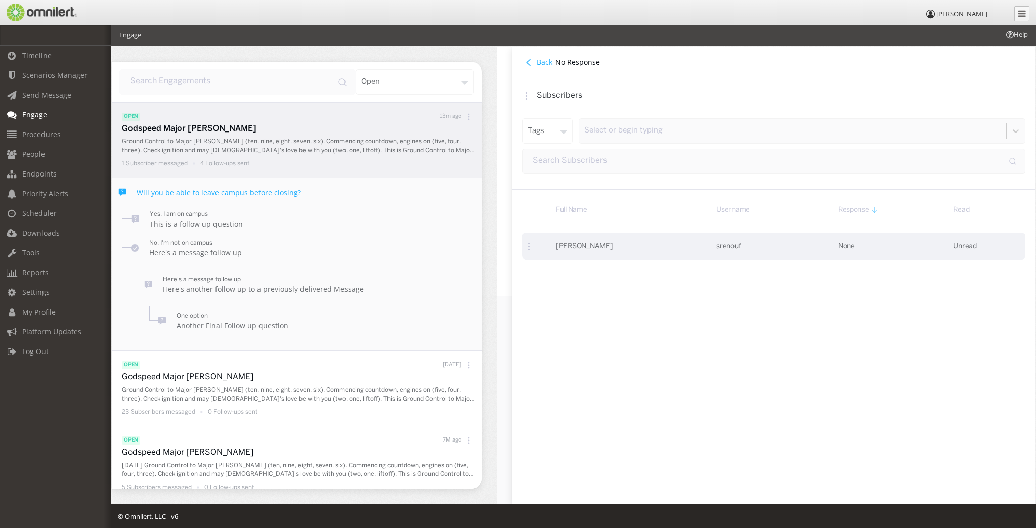
click at [525, 247] on icon at bounding box center [529, 246] width 9 height 9
